Goal: Find specific page/section: Find specific page/section

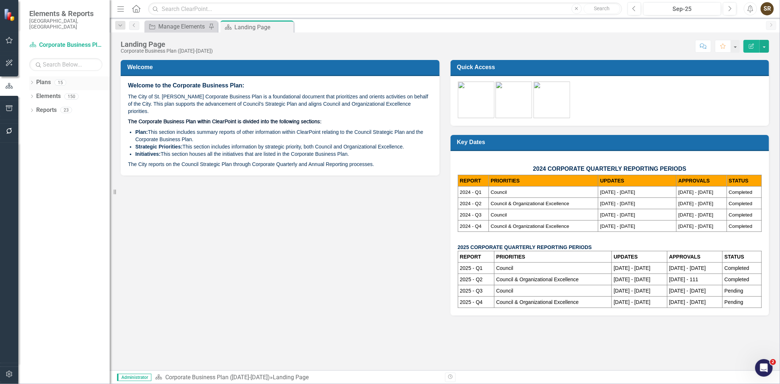
click at [33, 81] on icon "Dropdown" at bounding box center [31, 83] width 5 height 4
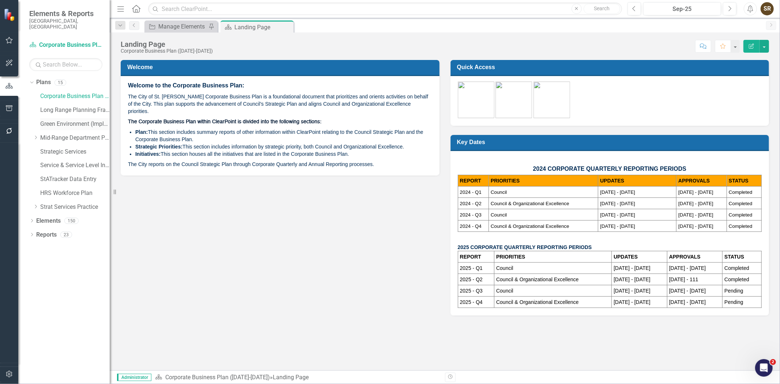
click at [45, 121] on link "Green Environment (Implementation)" at bounding box center [74, 124] width 69 height 8
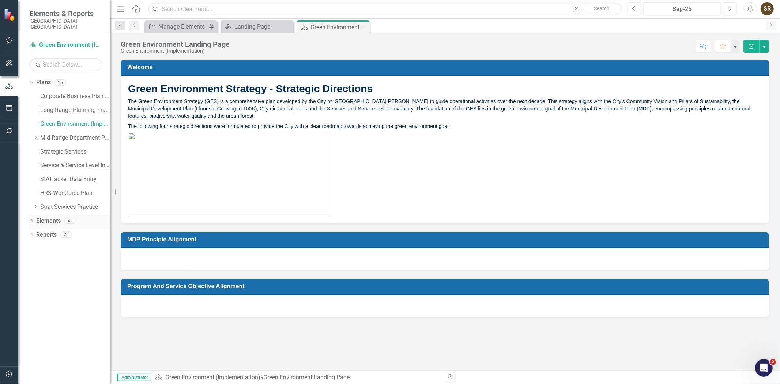
click at [32, 219] on icon "Dropdown" at bounding box center [31, 221] width 5 height 4
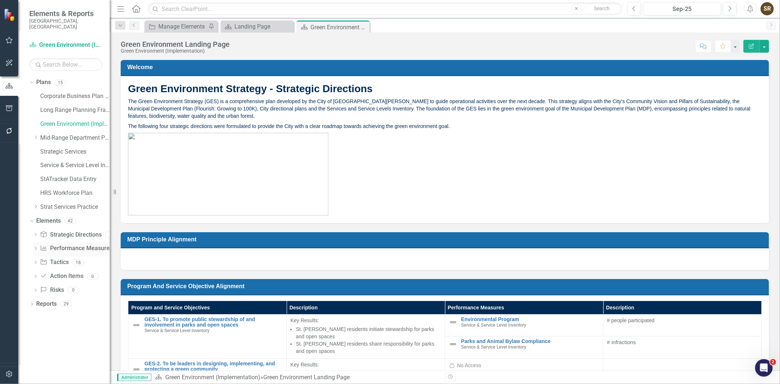
click at [70, 244] on link "Performance Measure Performance Measures" at bounding box center [76, 248] width 72 height 8
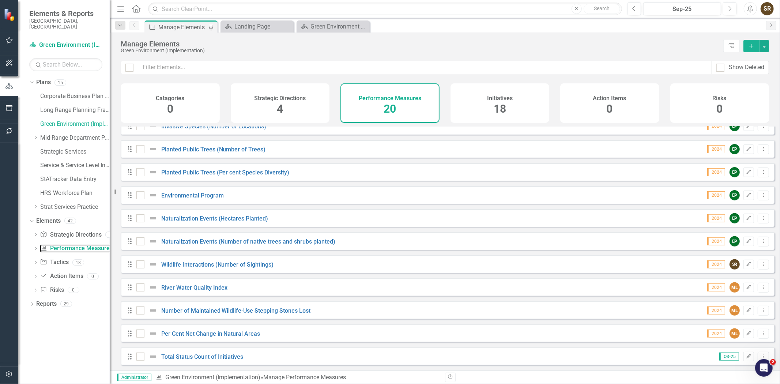
scroll to position [222, 0]
click at [283, 245] on div "Naturalization Events (Number of native trees and shrubs planted)" at bounding box center [236, 241] width 201 height 9
click at [287, 242] on link "Naturalization Events (Number of native trees and shrubs planted)" at bounding box center [248, 241] width 174 height 7
